Goal: Task Accomplishment & Management: Use online tool/utility

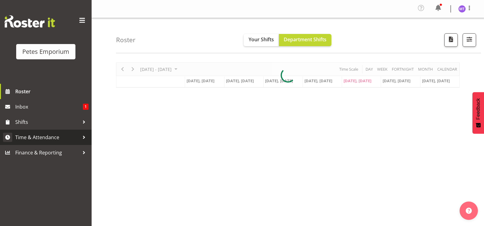
click at [37, 141] on span "Time & Attendance" at bounding box center [47, 137] width 64 height 9
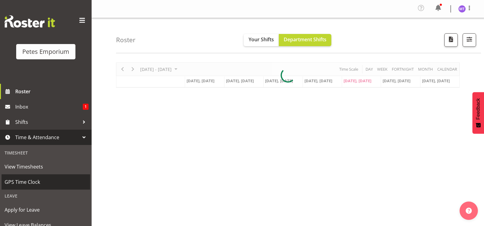
click at [41, 179] on span "GPS Time Clock" at bounding box center [46, 181] width 83 height 9
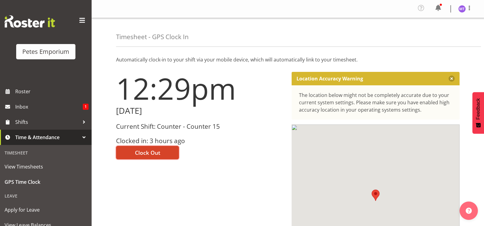
click at [163, 153] on button "Clock Out" at bounding box center [147, 152] width 63 height 13
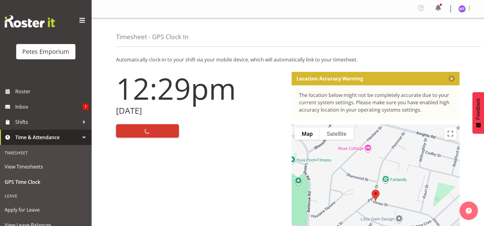
click at [470, 10] on span at bounding box center [469, 7] width 7 height 7
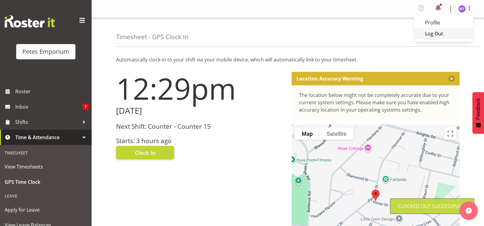
click at [446, 37] on link "Log Out" at bounding box center [444, 33] width 59 height 11
